Goal: Task Accomplishment & Management: Use online tool/utility

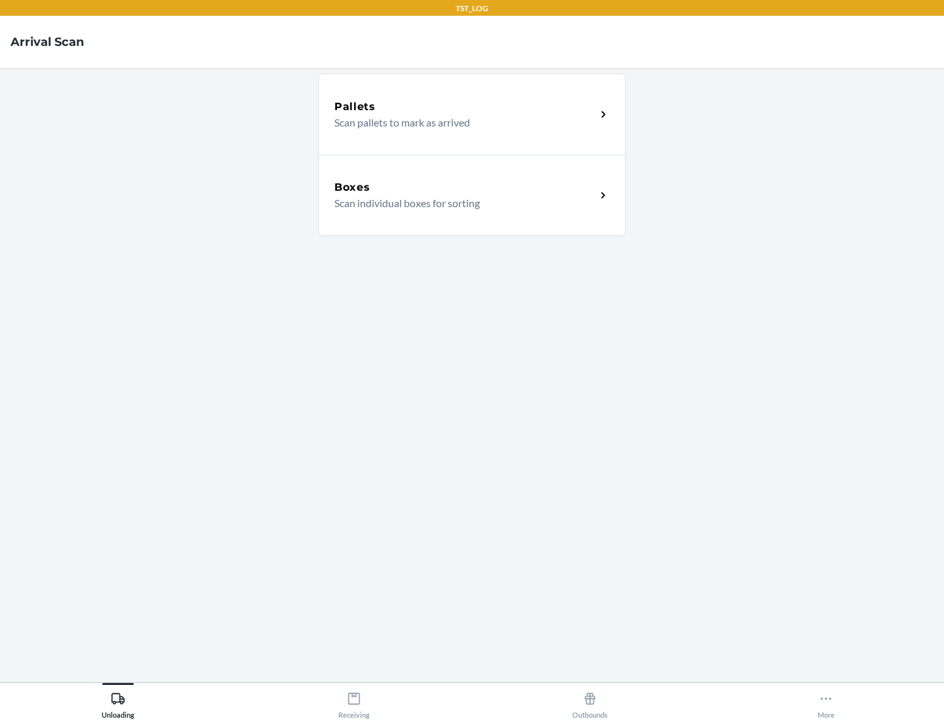
click at [465, 188] on div "Boxes" at bounding box center [465, 188] width 262 height 16
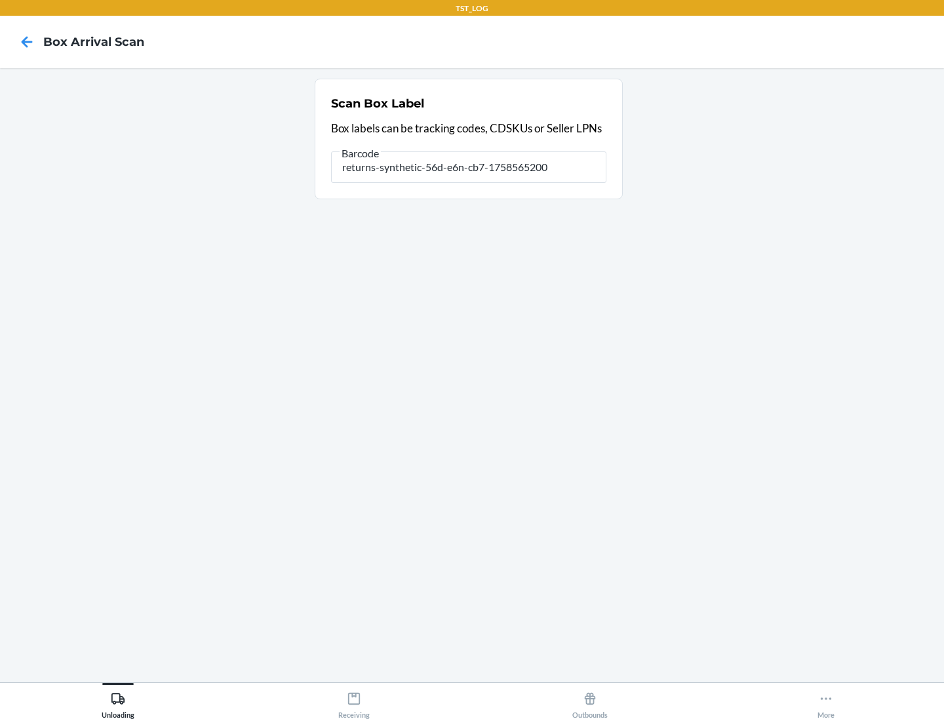
type input "returns-synthetic-56d-e6n-cb7-1758565200"
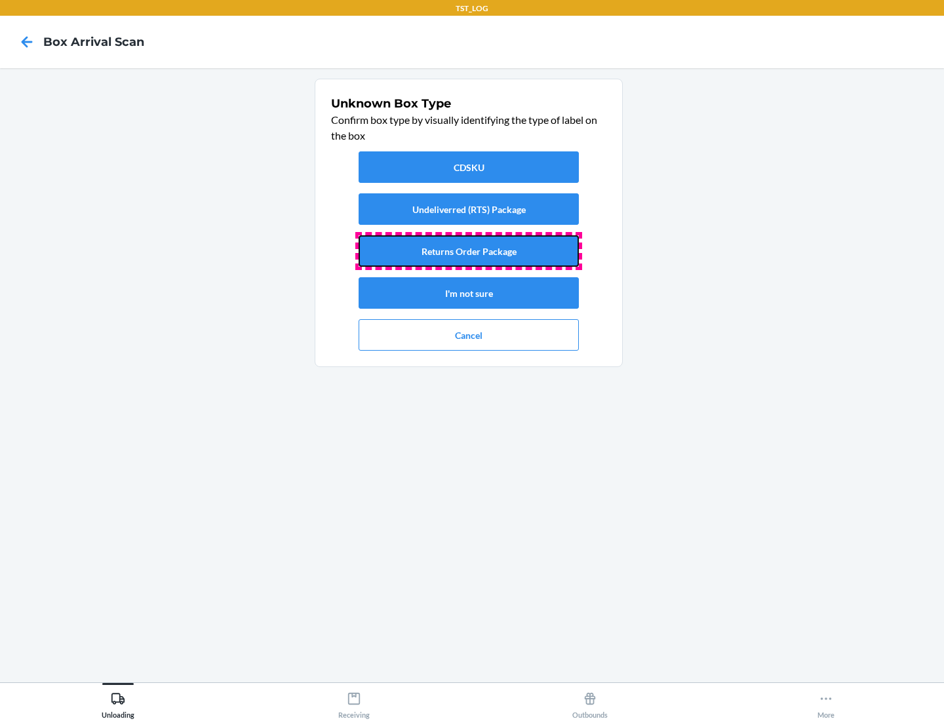
click at [469, 251] on button "Returns Order Package" at bounding box center [469, 250] width 220 height 31
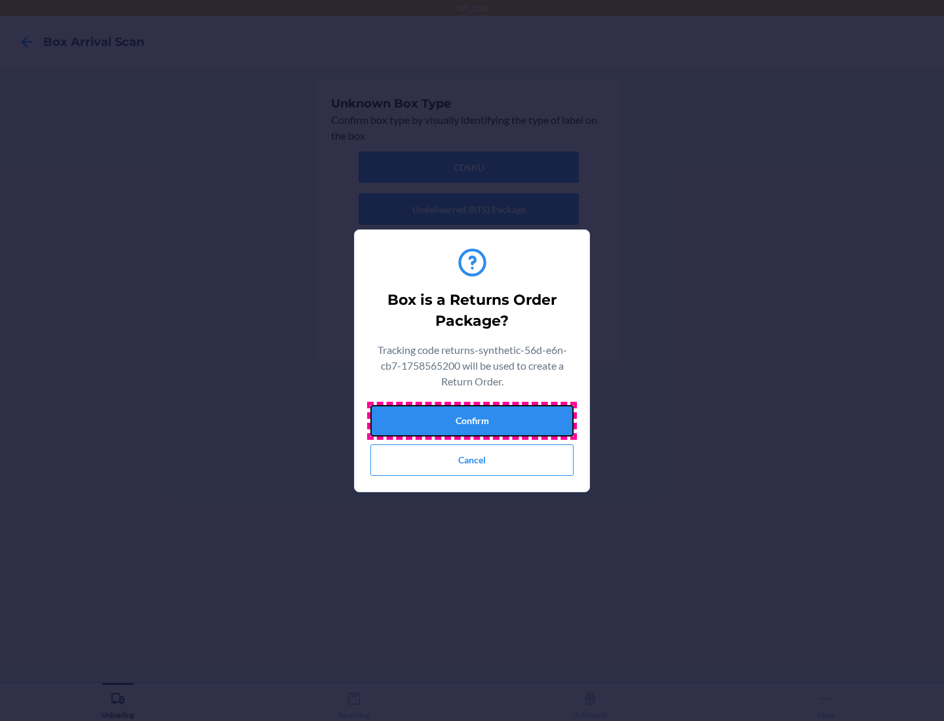
click at [472, 420] on button "Confirm" at bounding box center [472, 420] width 203 height 31
